Goal: Information Seeking & Learning: Check status

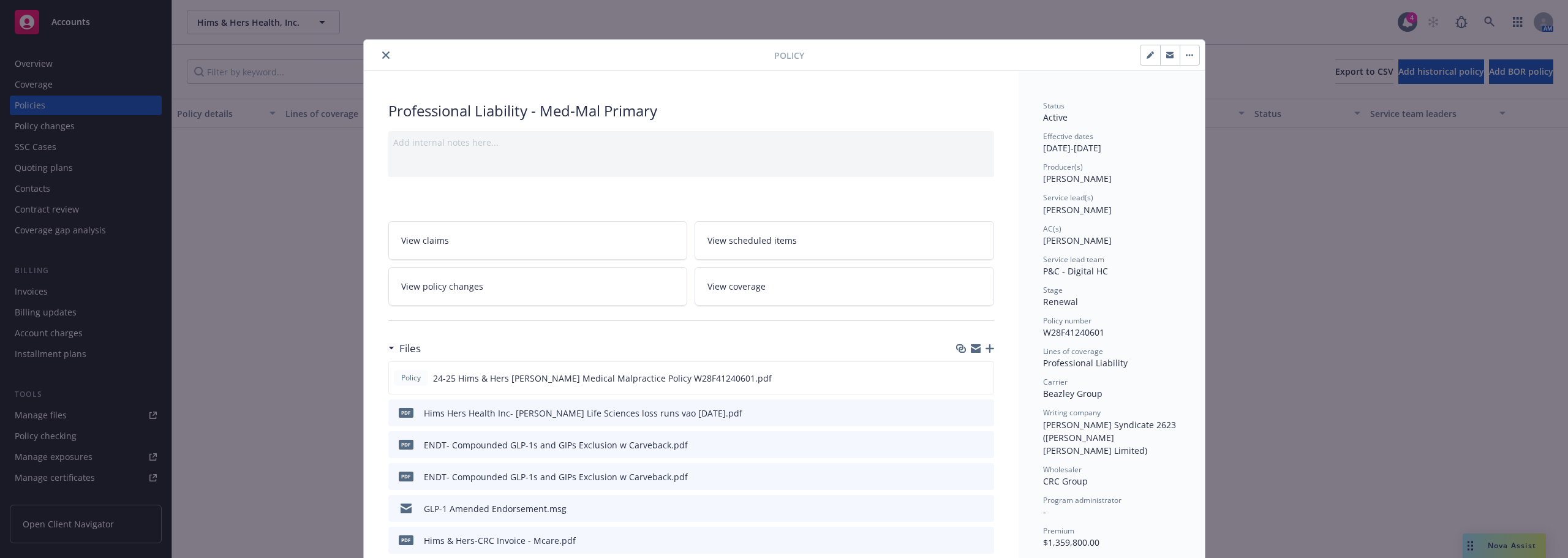
scroll to position [490, 0]
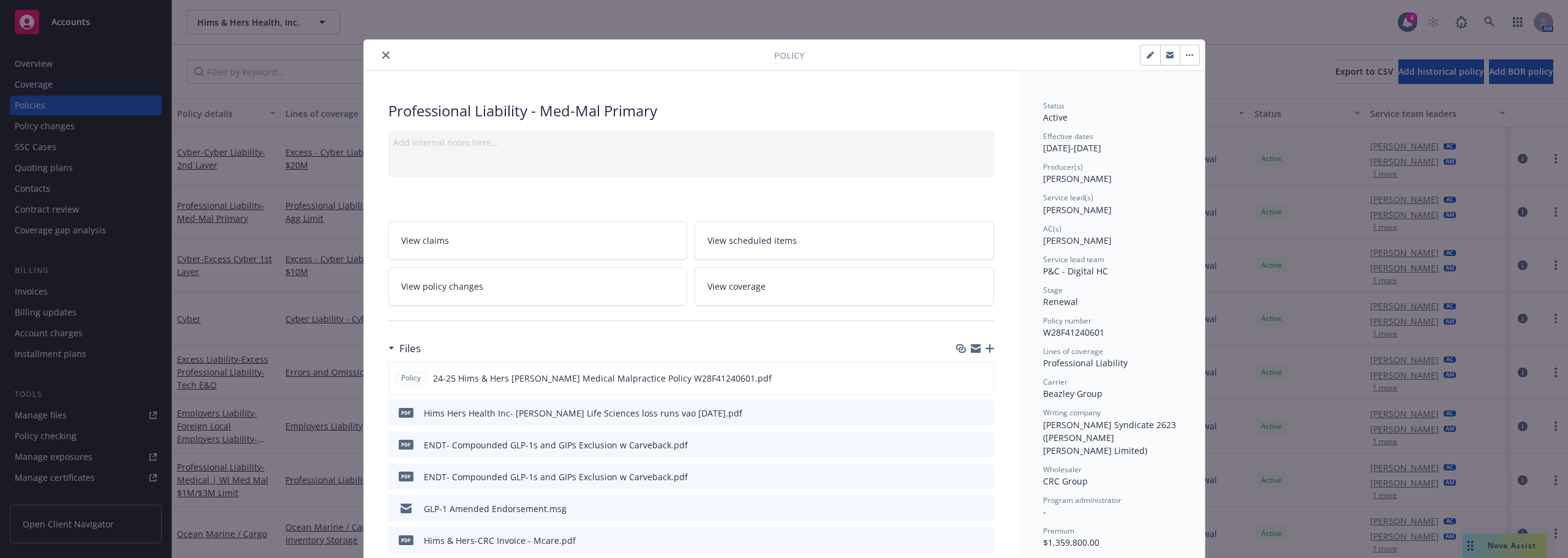
click at [380, 47] on div "Policy" at bounding box center [784, 56] width 841 height 31
click at [383, 57] on icon "close" at bounding box center [386, 55] width 7 height 7
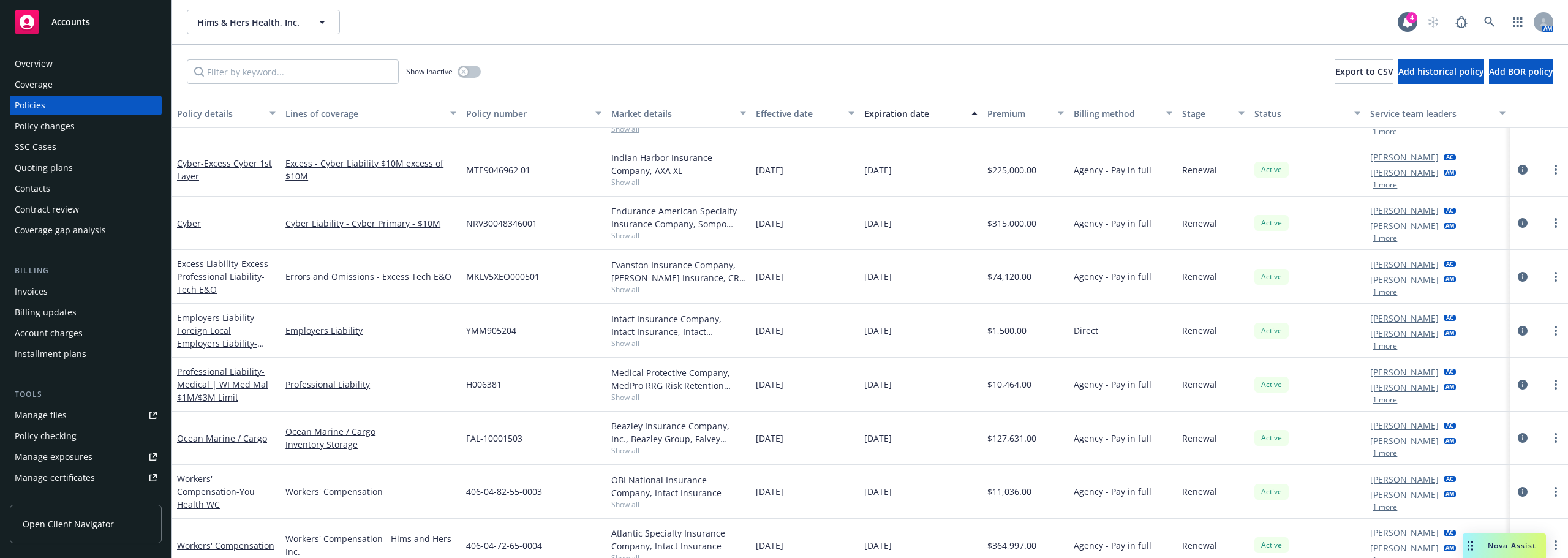
scroll to position [613, 0]
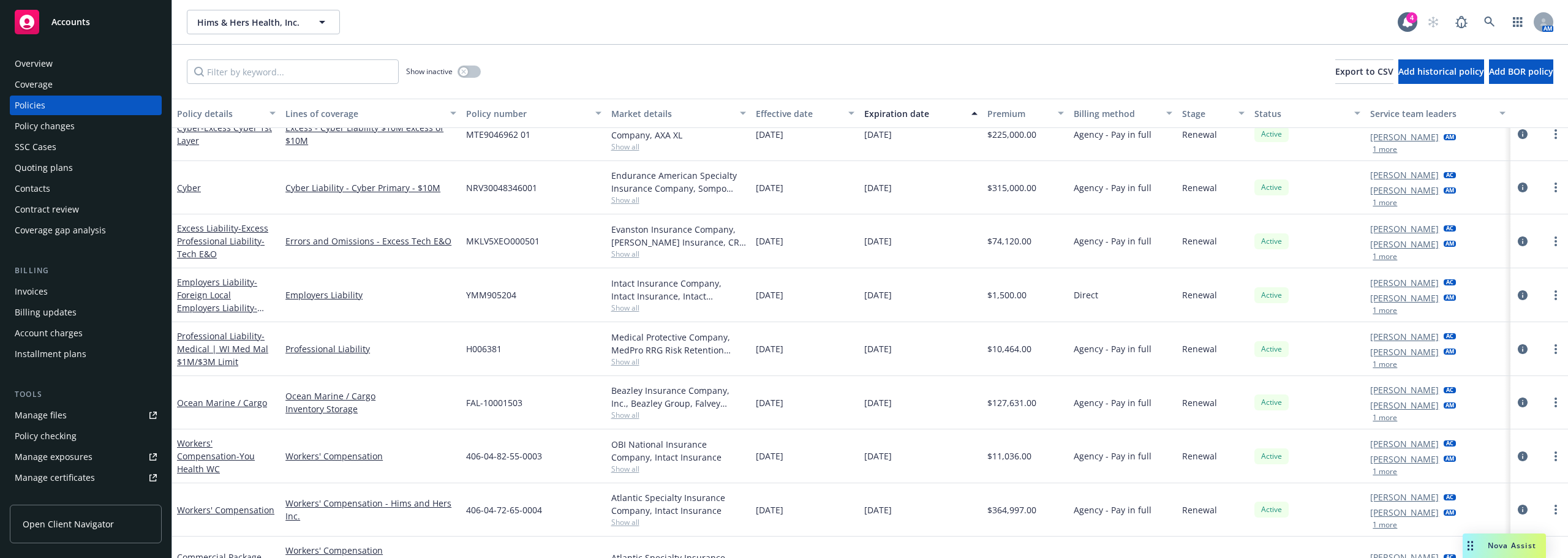
click at [229, 342] on div "Professional Liability - Medical | [GEOGRAPHIC_DATA] Med Mal $1M/$3M Limit" at bounding box center [226, 349] width 99 height 39
click at [229, 337] on link "Professional Liability - Medical | [GEOGRAPHIC_DATA] Med Mal $1M/$3M Limit" at bounding box center [222, 348] width 91 height 37
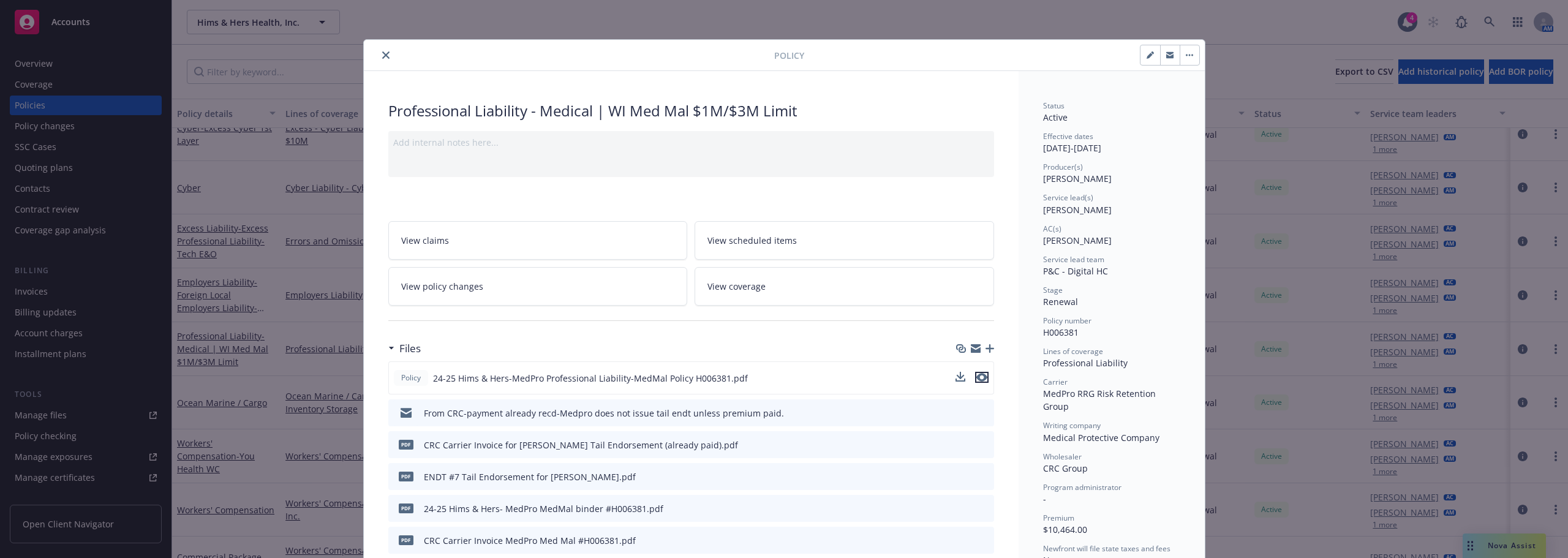
click at [978, 380] on icon "preview file" at bounding box center [981, 377] width 11 height 9
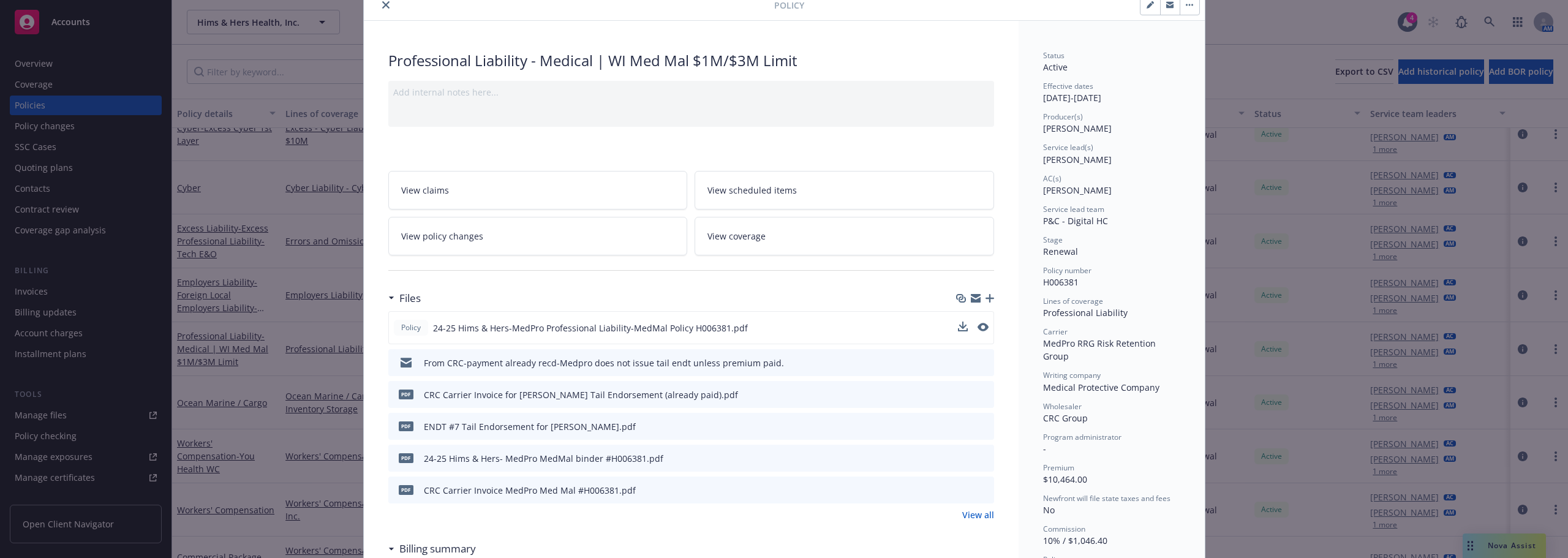
scroll to position [61, 0]
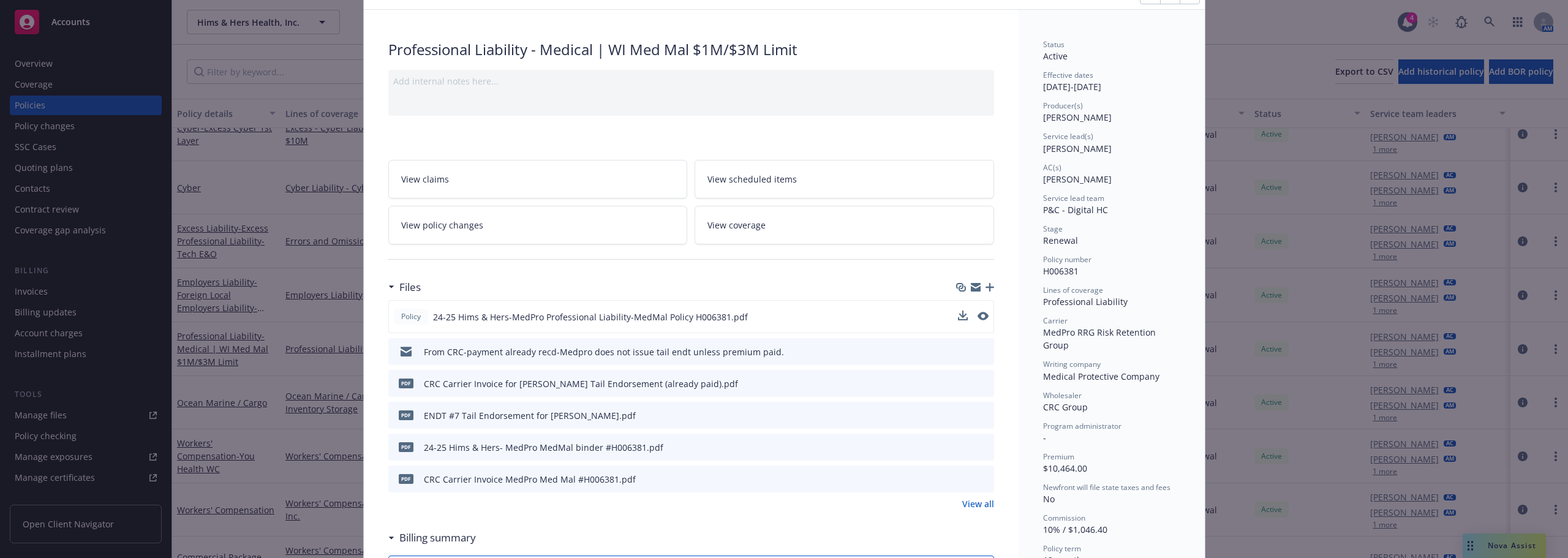
click at [977, 352] on icon "preview file" at bounding box center [982, 351] width 11 height 9
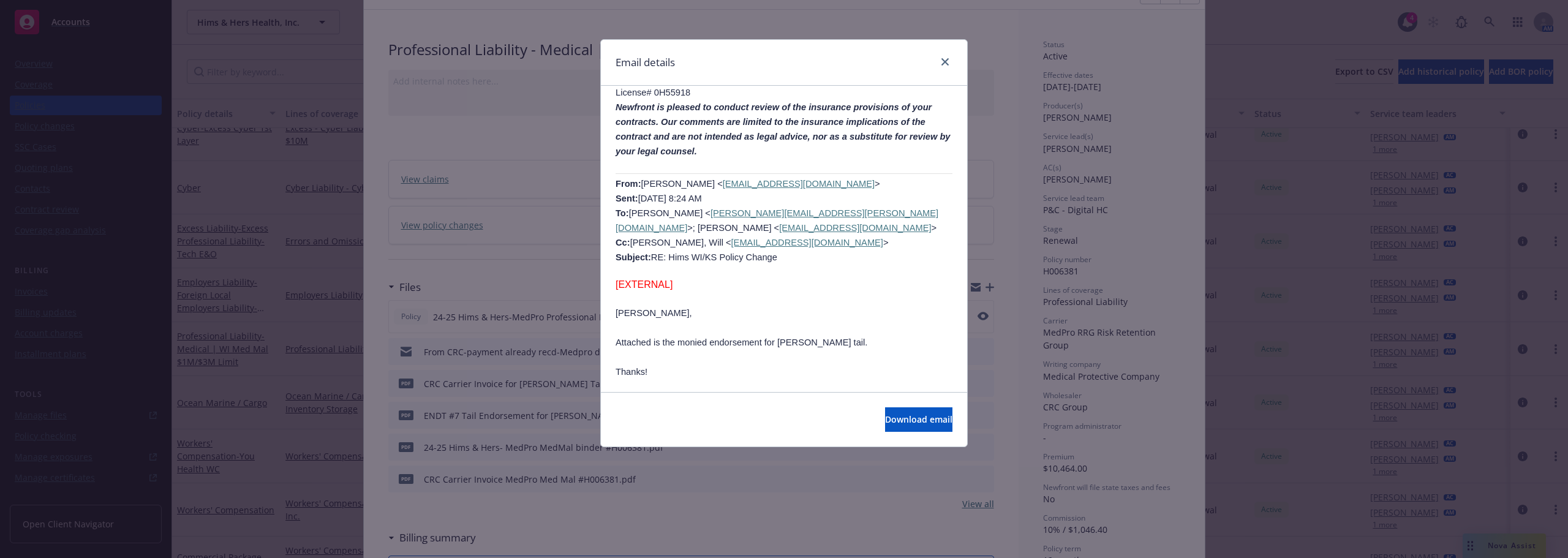
scroll to position [980, 0]
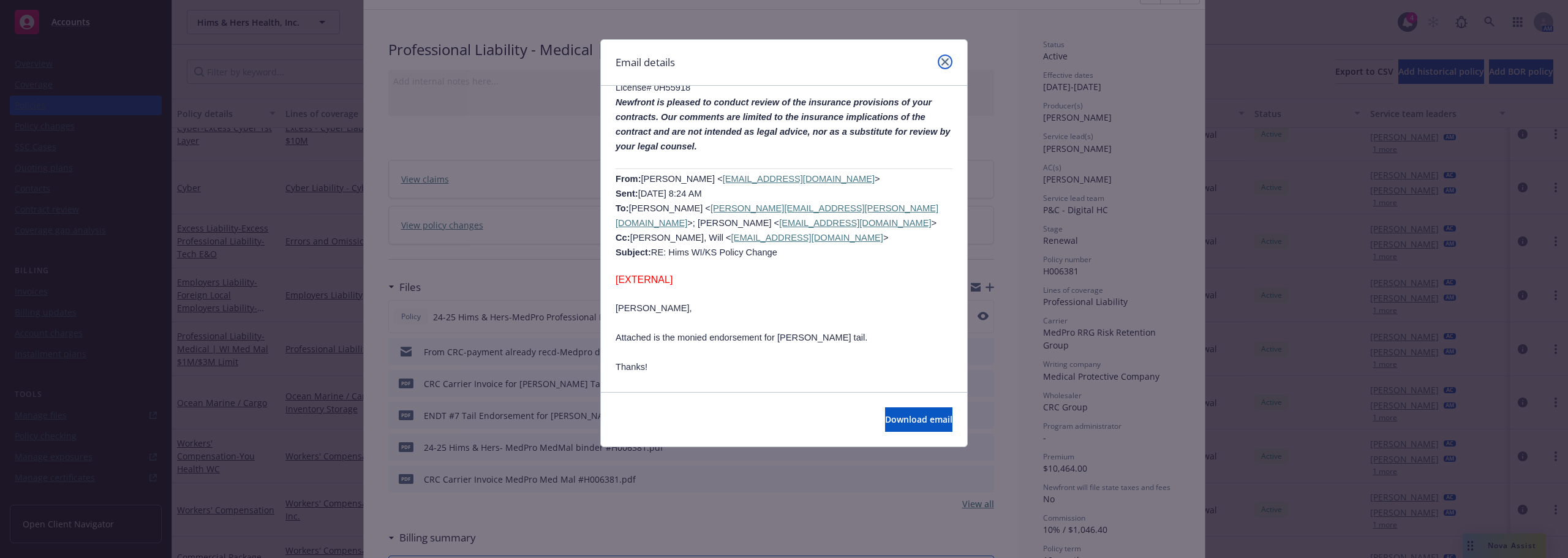
click at [943, 62] on icon "close" at bounding box center [945, 62] width 7 height 7
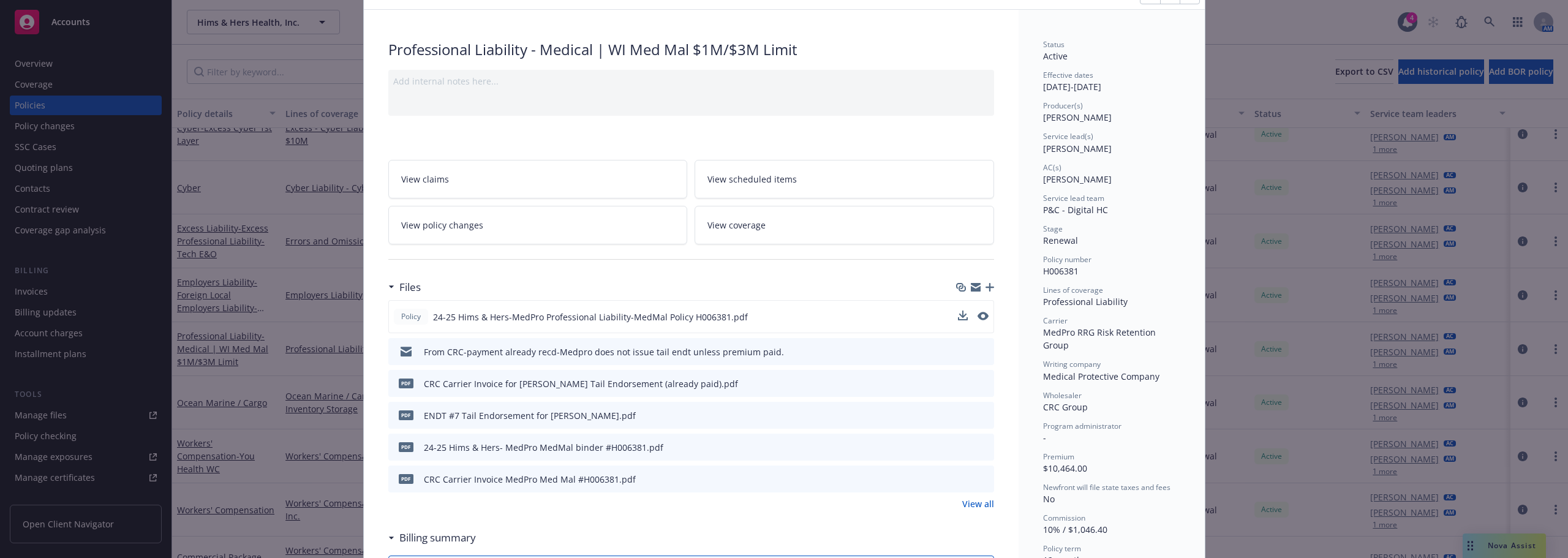
click at [979, 449] on icon "preview file" at bounding box center [982, 447] width 11 height 9
